Goal: Book appointment/travel/reservation

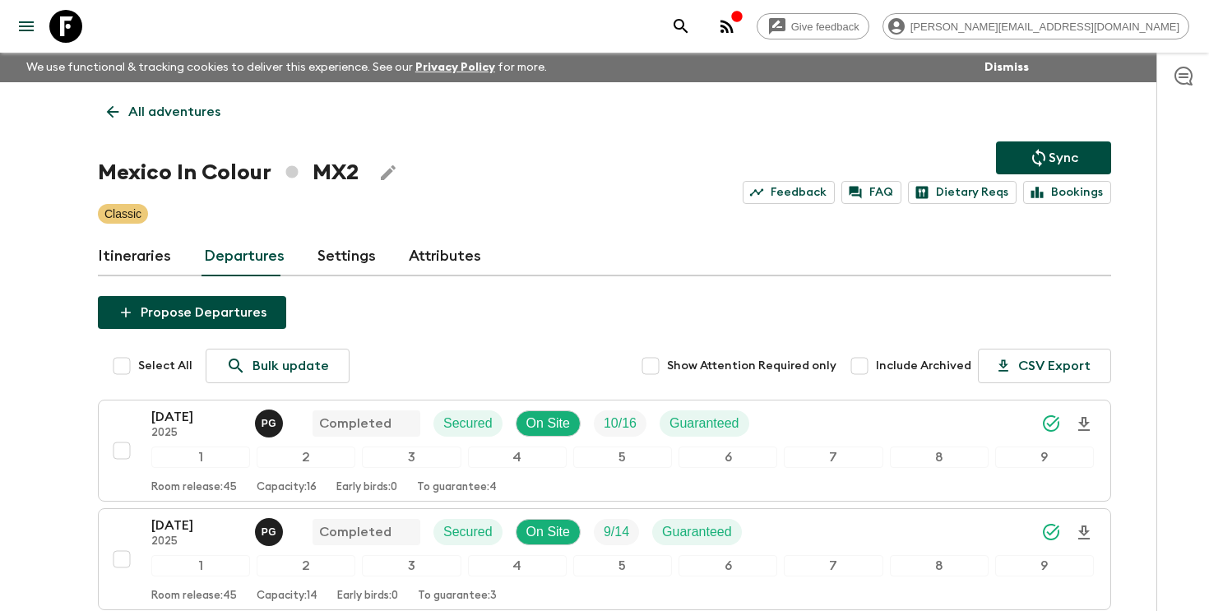
scroll to position [1135, 0]
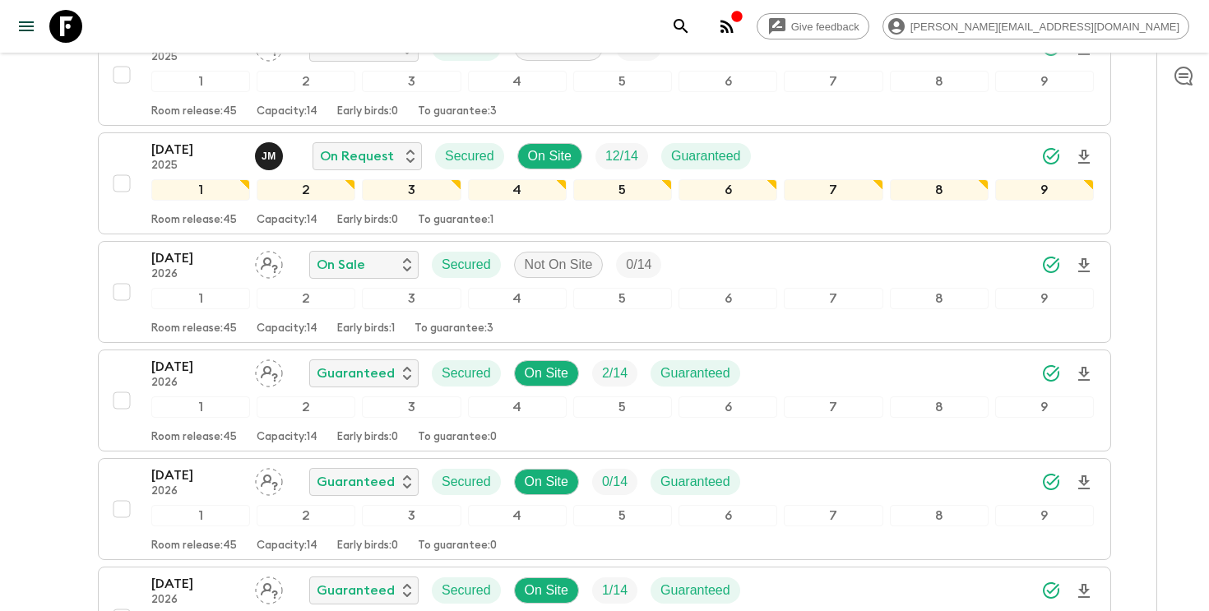
click at [691, 28] on icon "search adventures" at bounding box center [681, 26] width 20 height 20
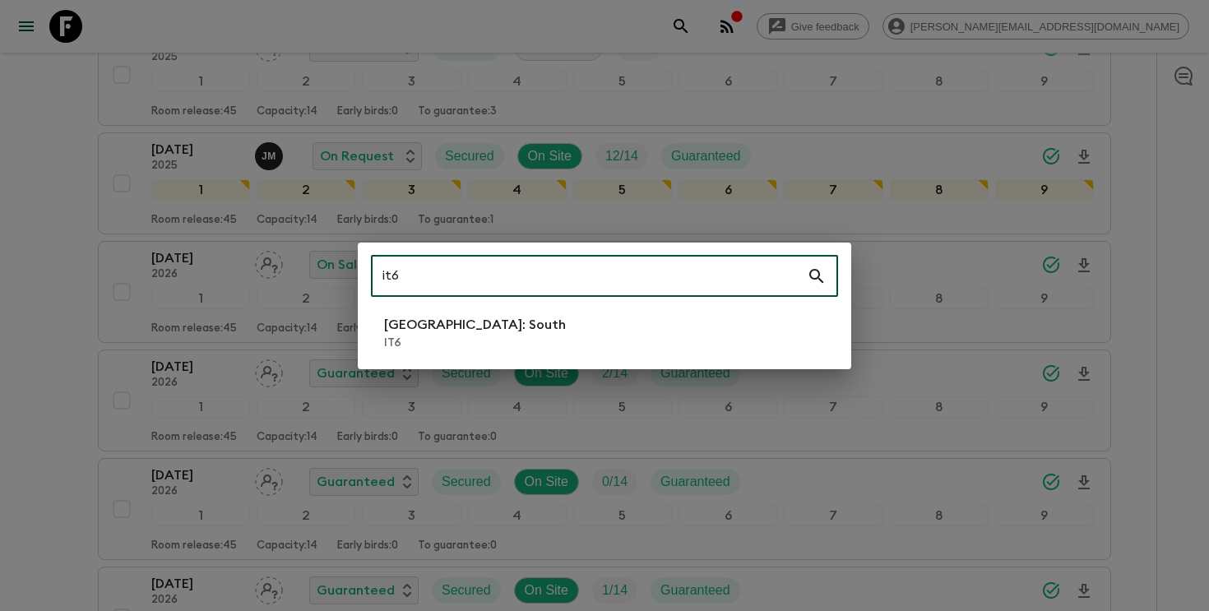
type input "it6"
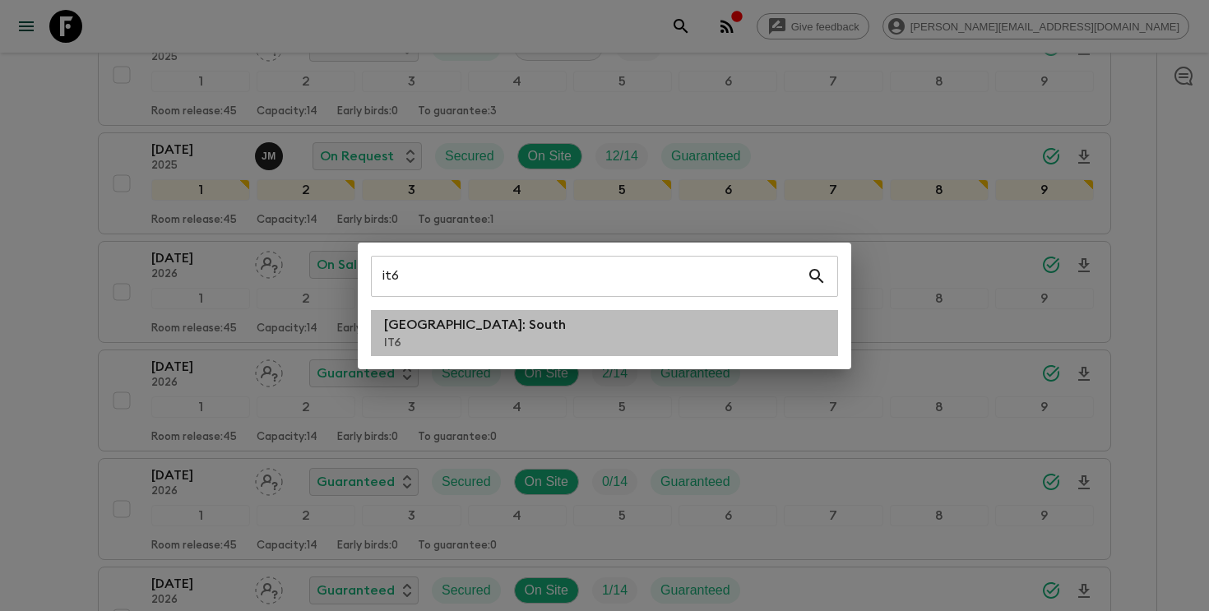
click at [522, 339] on li "[GEOGRAPHIC_DATA]: South IT6" at bounding box center [604, 333] width 467 height 46
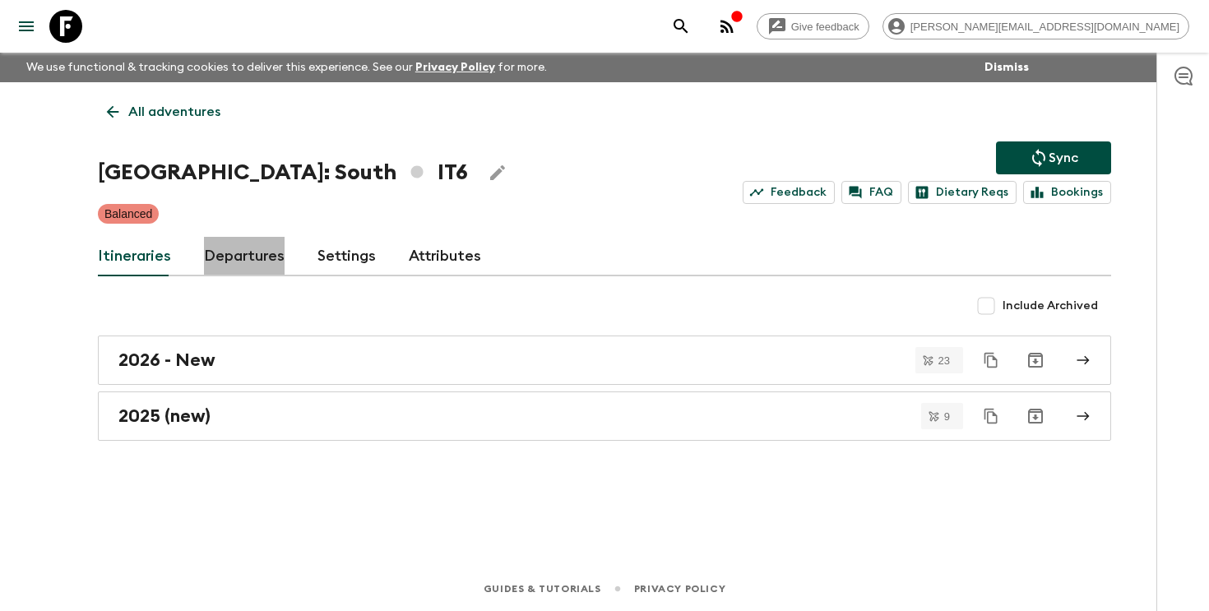
click at [252, 264] on link "Departures" at bounding box center [244, 256] width 81 height 39
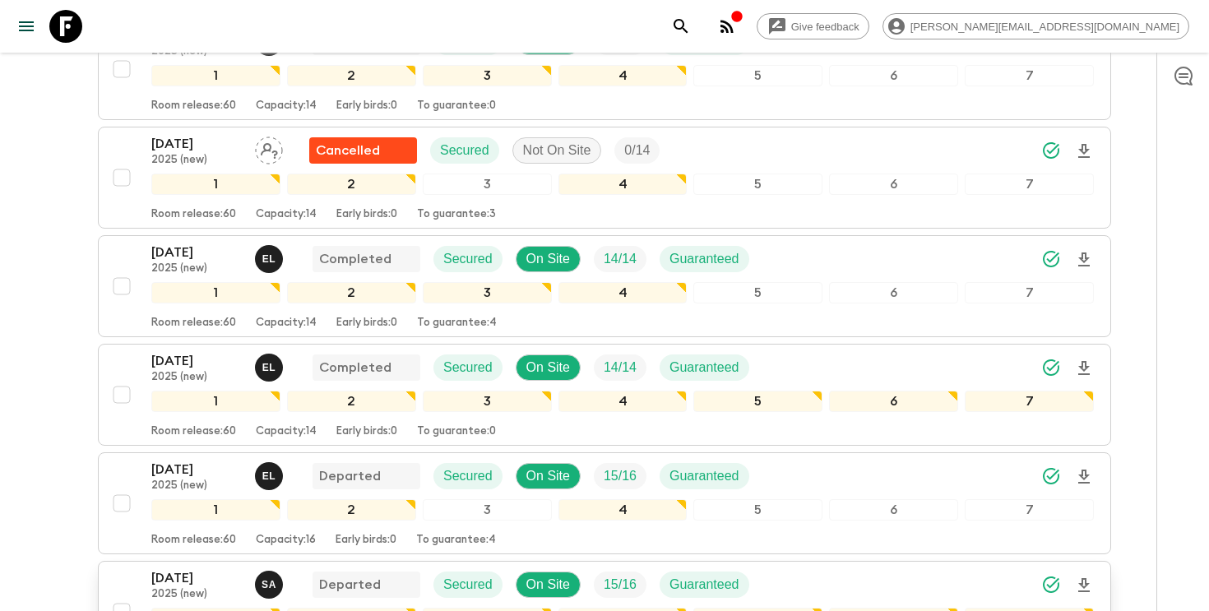
scroll to position [604, 0]
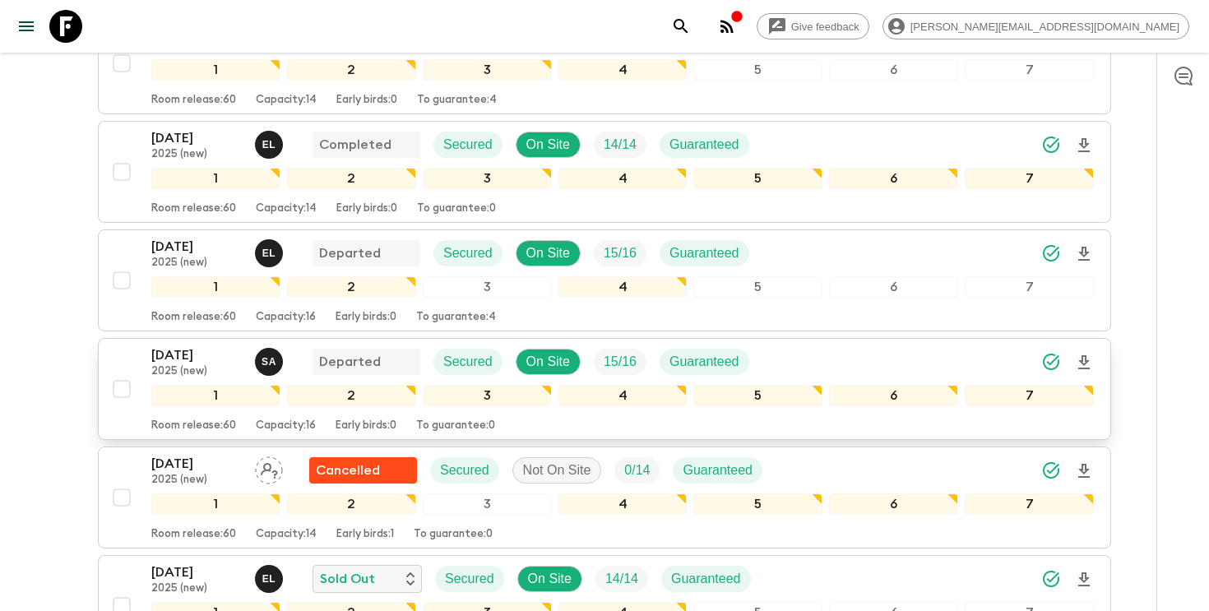
click at [159, 356] on p "[DATE]" at bounding box center [196, 355] width 90 height 20
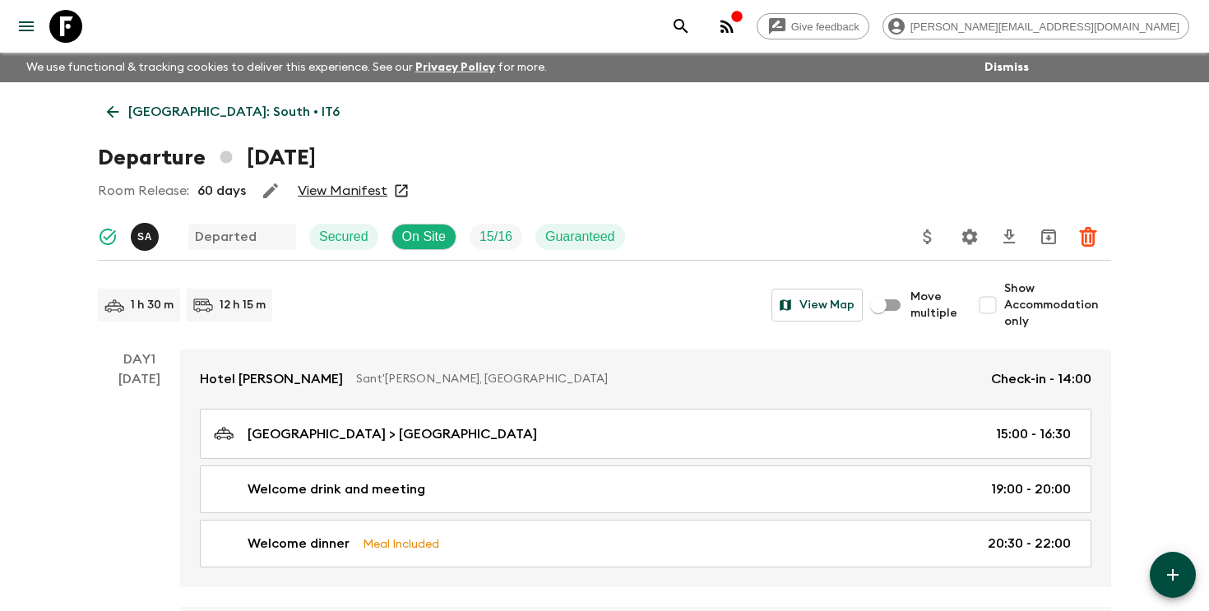
click at [691, 23] on icon "search adventures" at bounding box center [681, 26] width 20 height 20
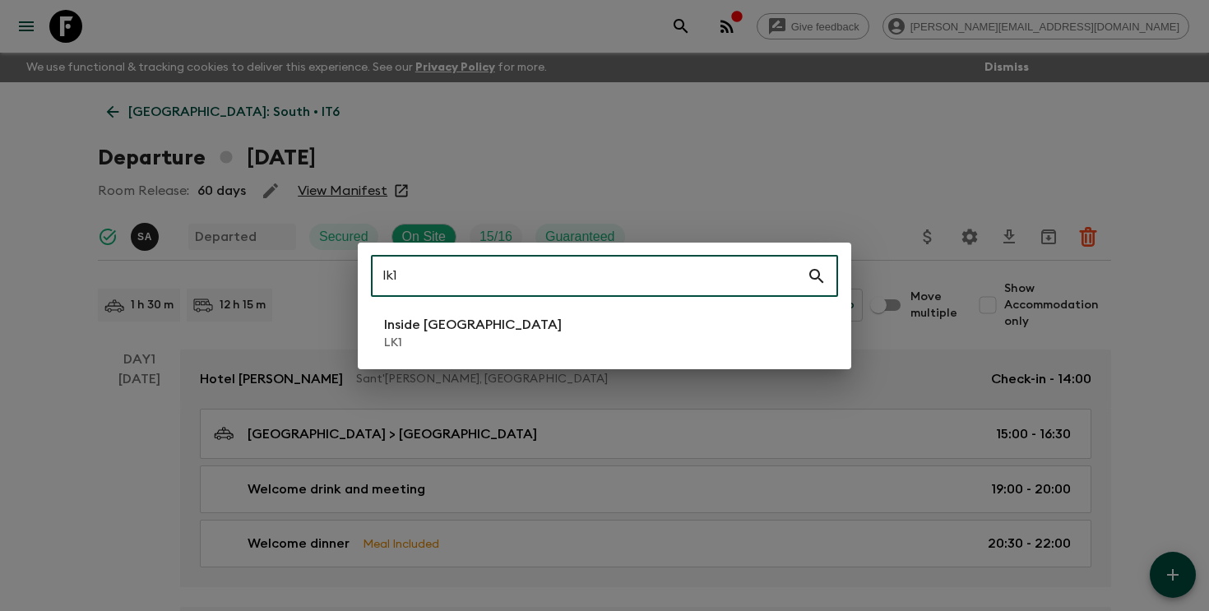
type input "lk1"
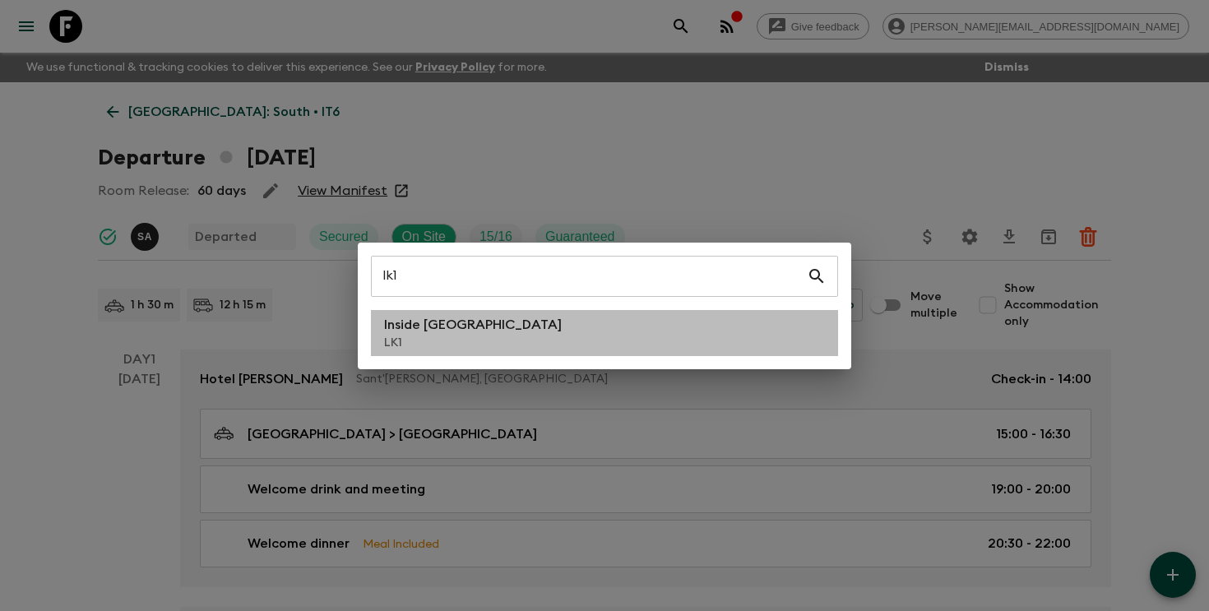
click at [405, 344] on p "LK1" at bounding box center [473, 343] width 178 height 16
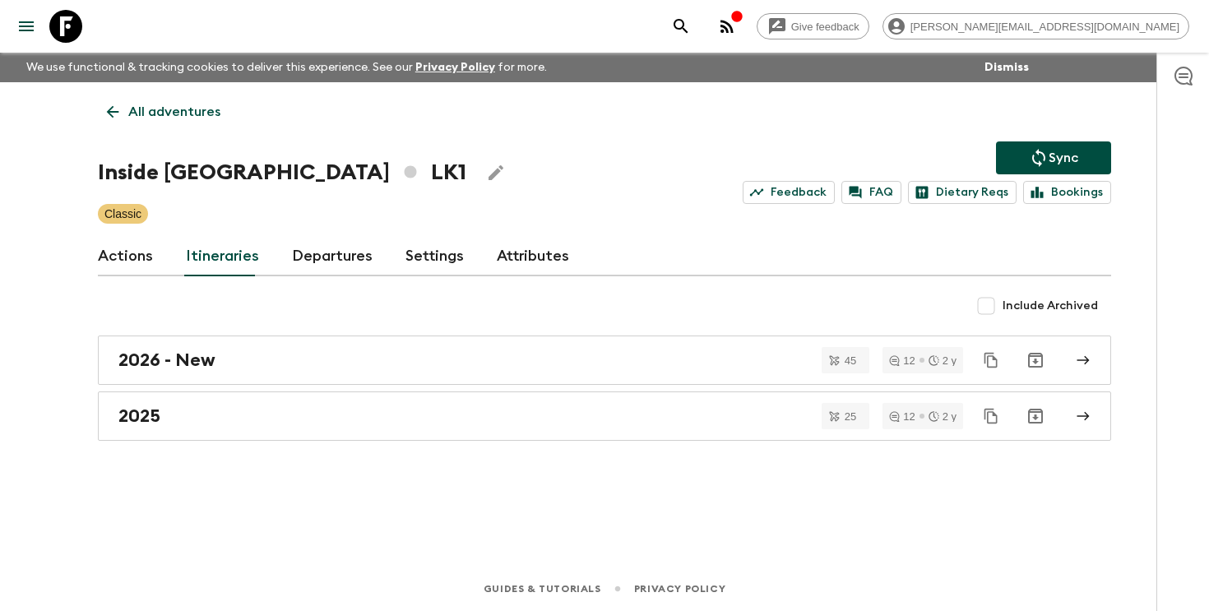
click at [318, 269] on link "Departures" at bounding box center [332, 256] width 81 height 39
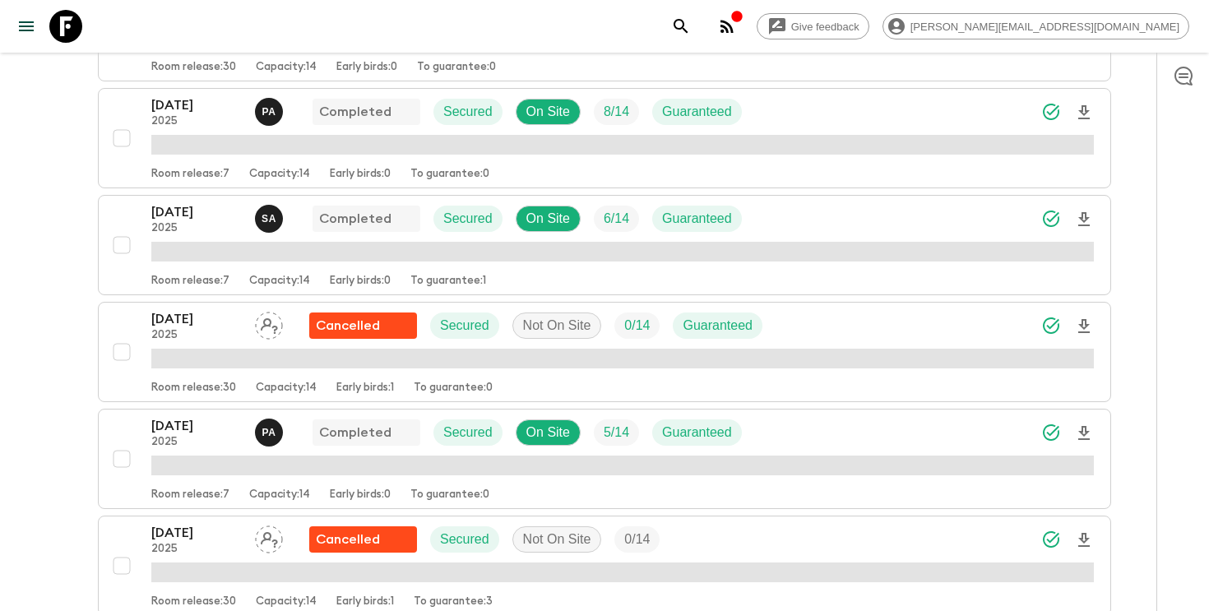
scroll to position [1107, 0]
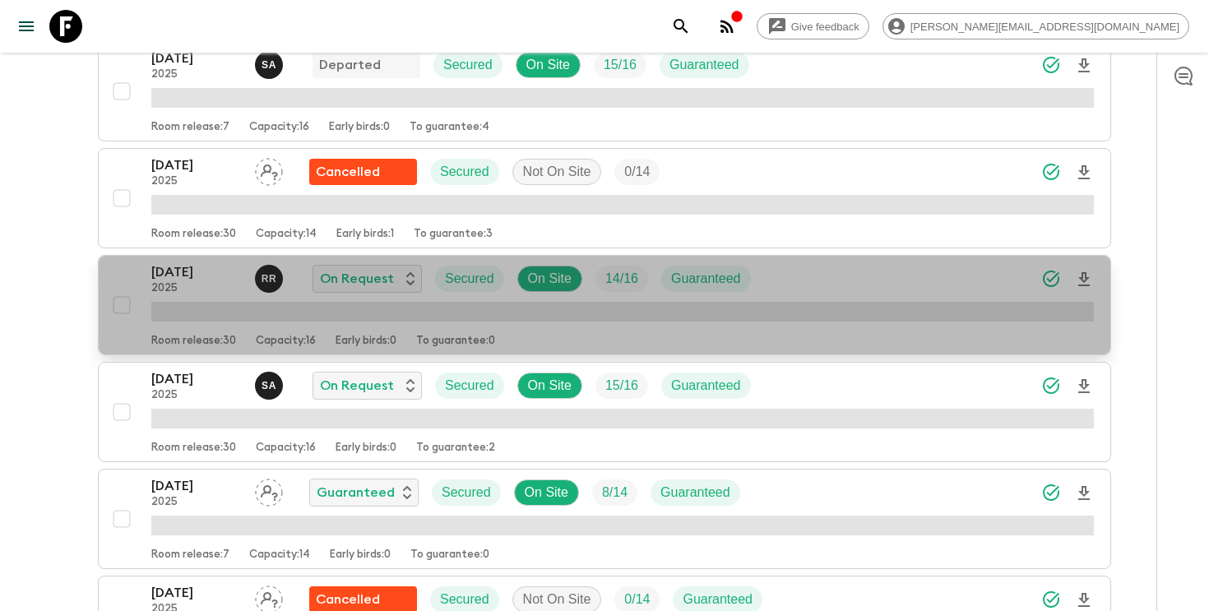
click at [825, 281] on div "[DATE] 2025 R R On Request Secured On Site 14 / 16 Guaranteed" at bounding box center [622, 278] width 942 height 33
